Goal: Information Seeking & Learning: Learn about a topic

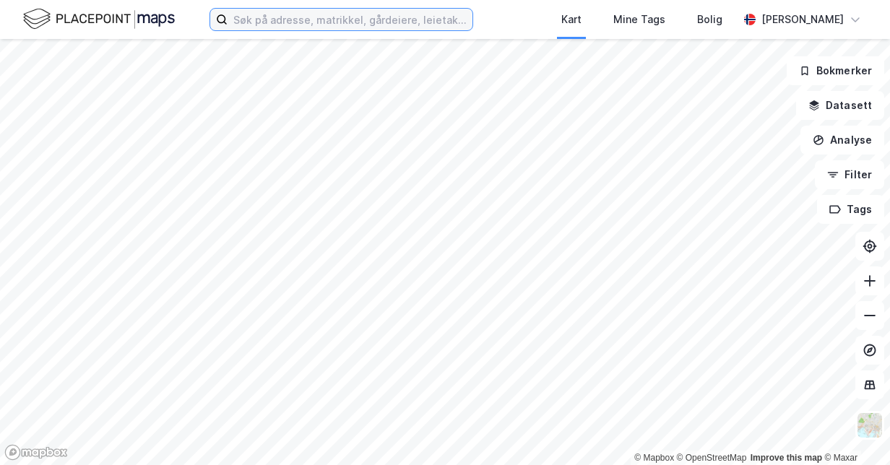
click at [325, 17] on input at bounding box center [349, 20] width 245 height 22
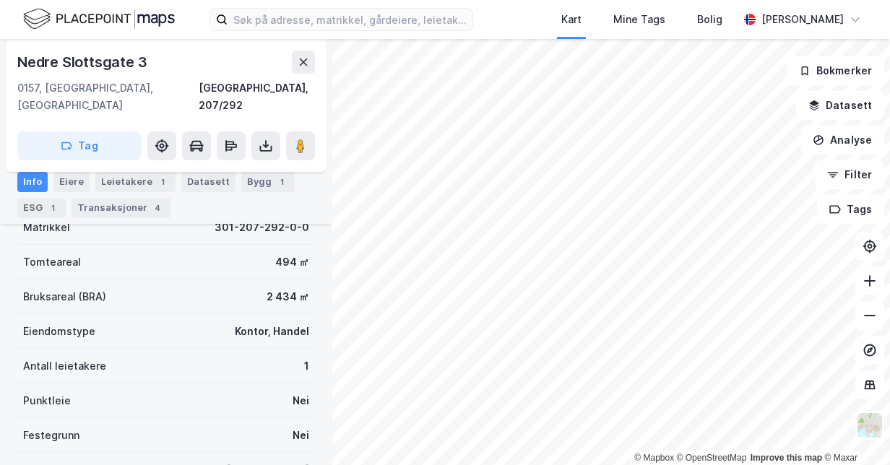
scroll to position [233, 0]
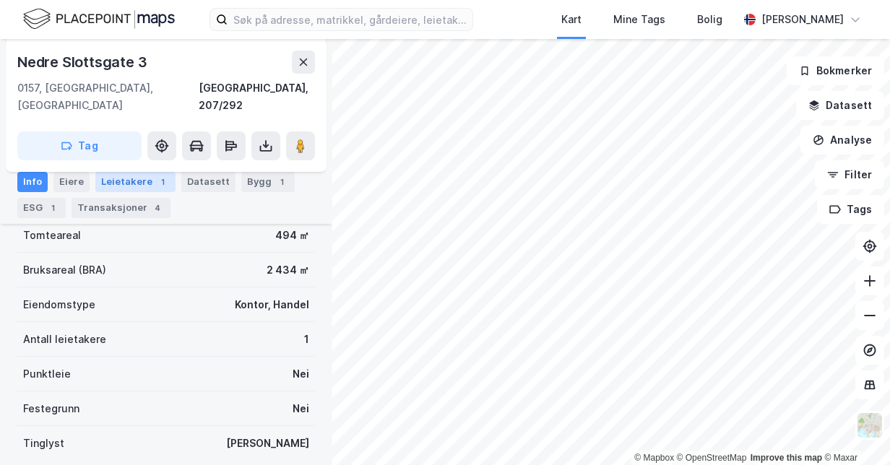
click at [116, 181] on div "Leietakere 1" at bounding box center [135, 182] width 80 height 20
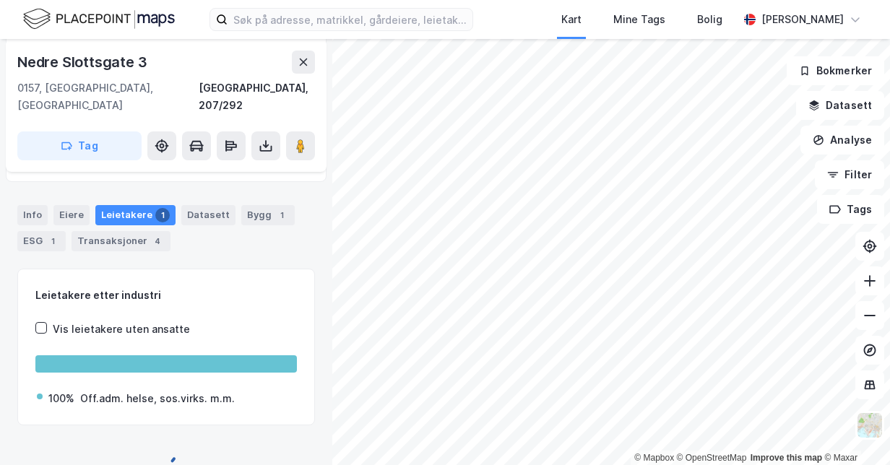
scroll to position [225, 0]
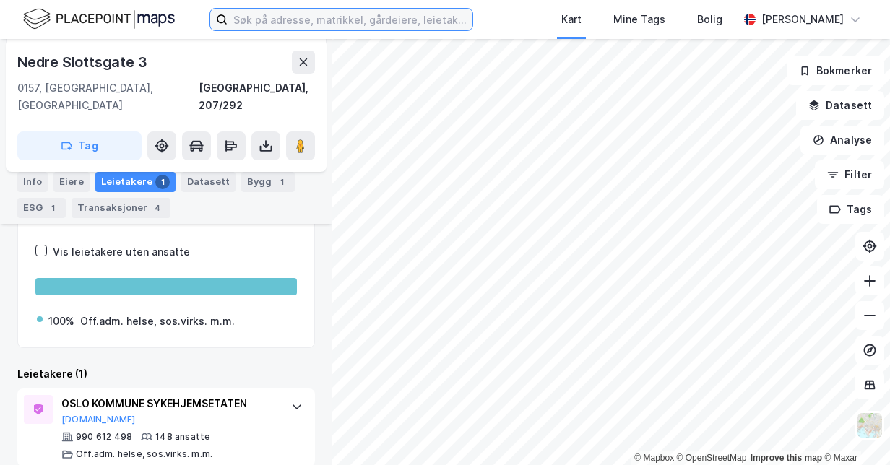
click at [269, 25] on input at bounding box center [349, 20] width 245 height 22
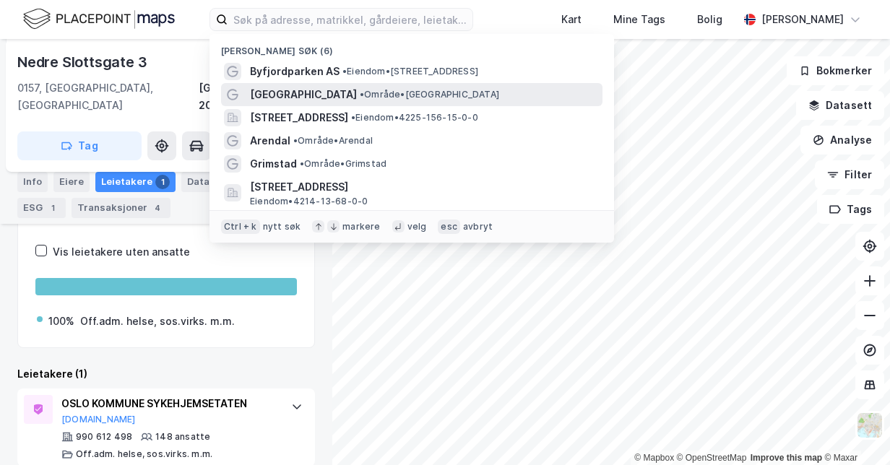
click at [273, 95] on span "[GEOGRAPHIC_DATA]" at bounding box center [303, 94] width 107 height 17
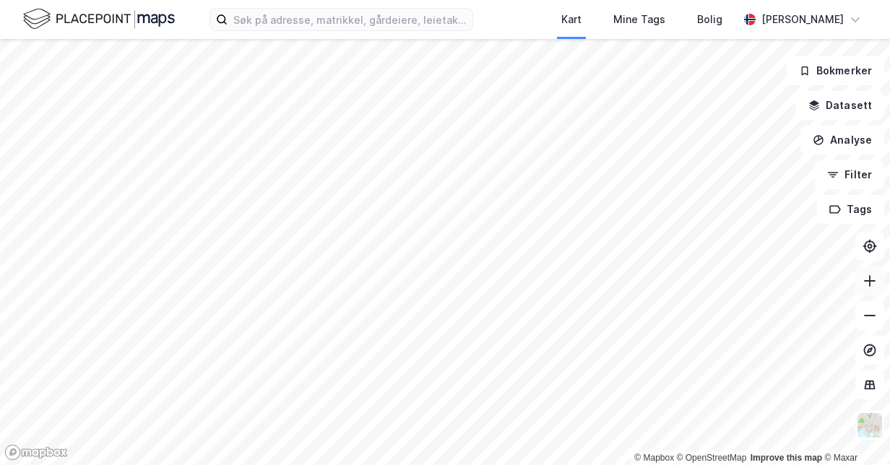
click at [872, 293] on button at bounding box center [869, 280] width 29 height 29
click at [871, 282] on icon at bounding box center [869, 281] width 14 height 14
